Goal: Task Accomplishment & Management: Use online tool/utility

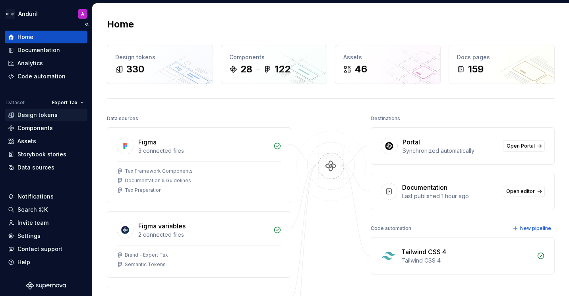
click at [32, 117] on div "Design tokens" at bounding box center [37, 115] width 40 height 8
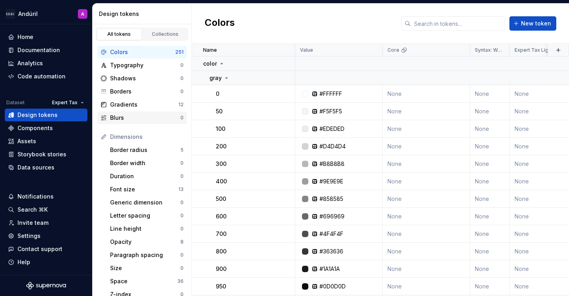
scroll to position [40, 0]
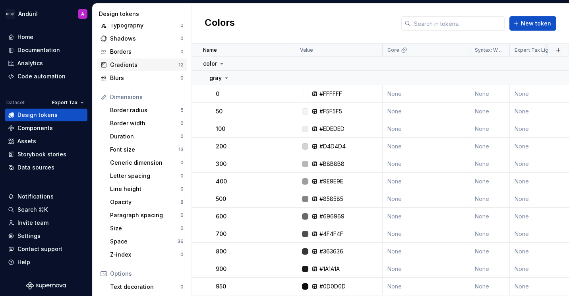
click at [149, 63] on div "Gradients" at bounding box center [144, 65] width 68 height 8
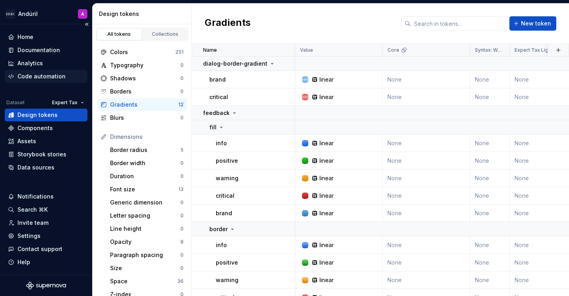
click at [32, 79] on div "Code automation" at bounding box center [41, 76] width 48 height 8
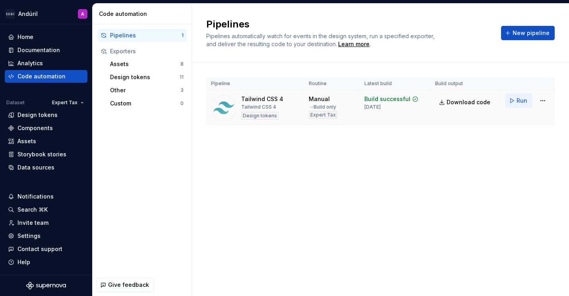
click at [517, 101] on span "Run" at bounding box center [521, 101] width 11 height 8
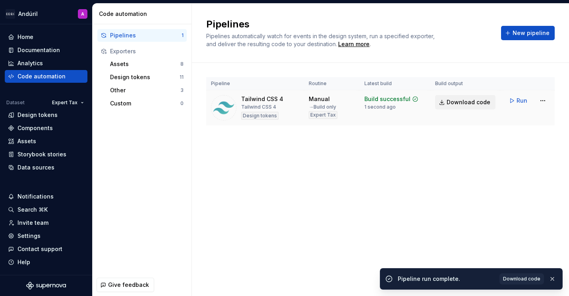
click at [479, 101] on span "Download code" at bounding box center [469, 102] width 44 height 8
